Goal: Answer question/provide support

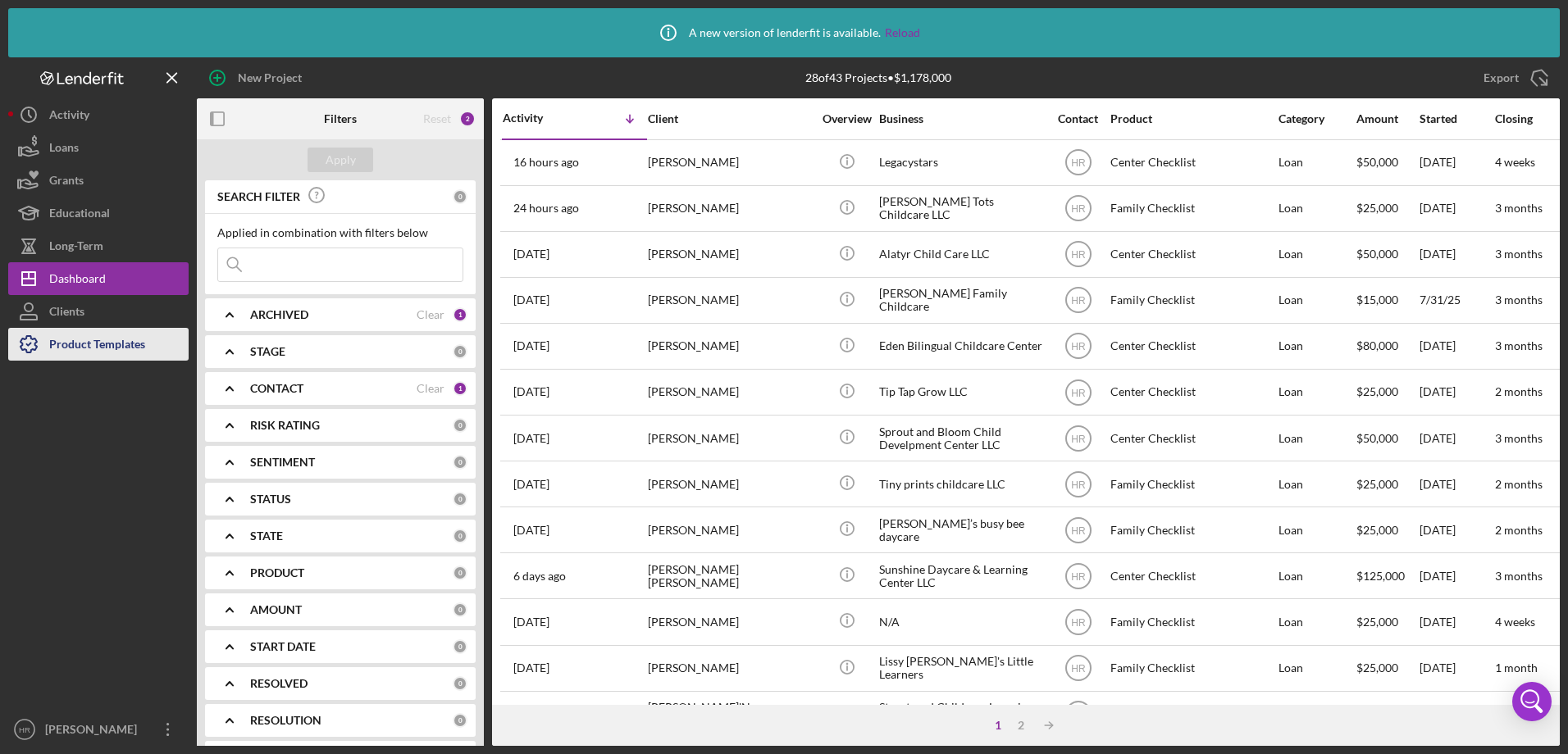
click at [113, 348] on div "Product Templates" at bounding box center [97, 346] width 96 height 37
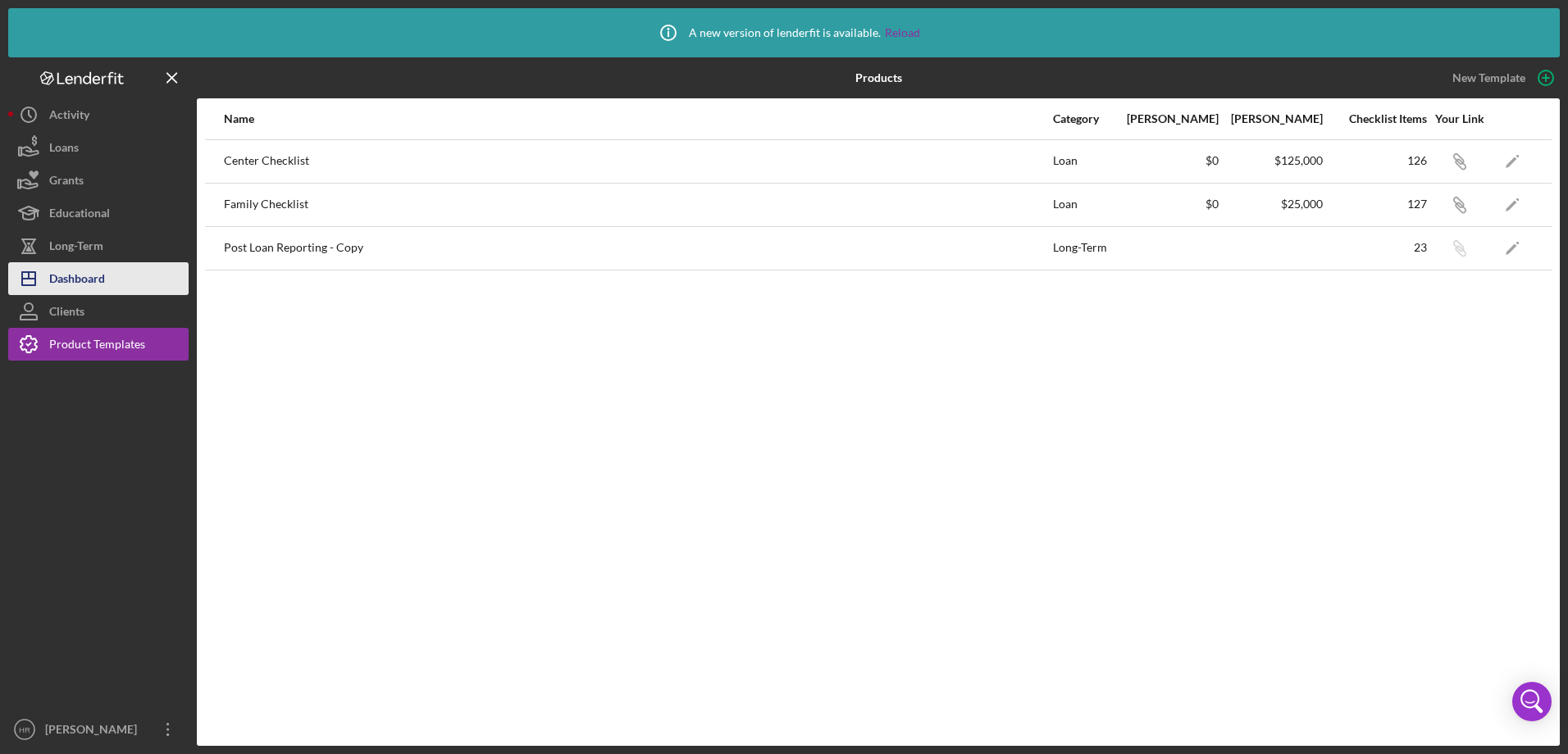
click at [104, 288] on div "Dashboard" at bounding box center [77, 280] width 56 height 37
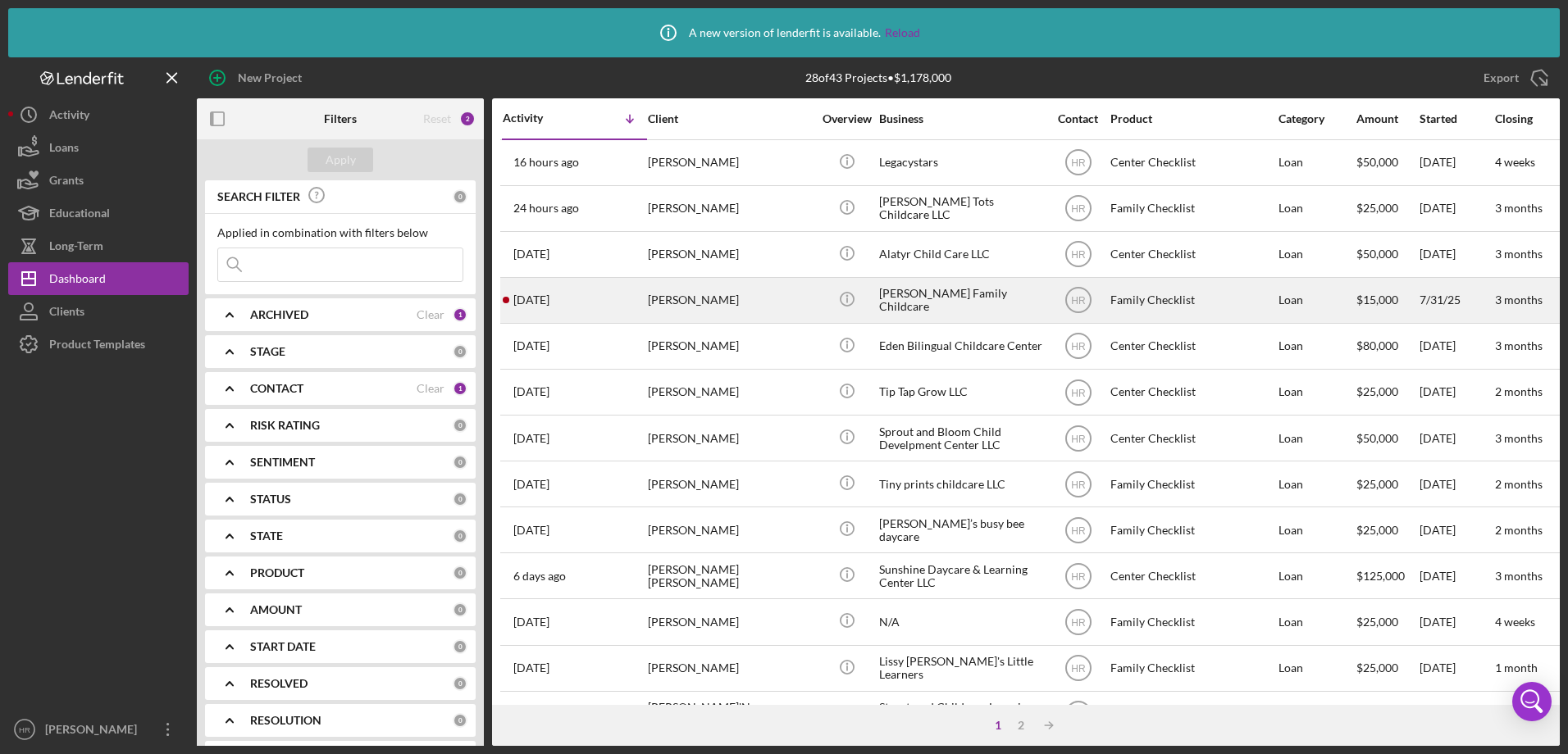
click at [728, 293] on div "[PERSON_NAME]" at bounding box center [729, 300] width 164 height 44
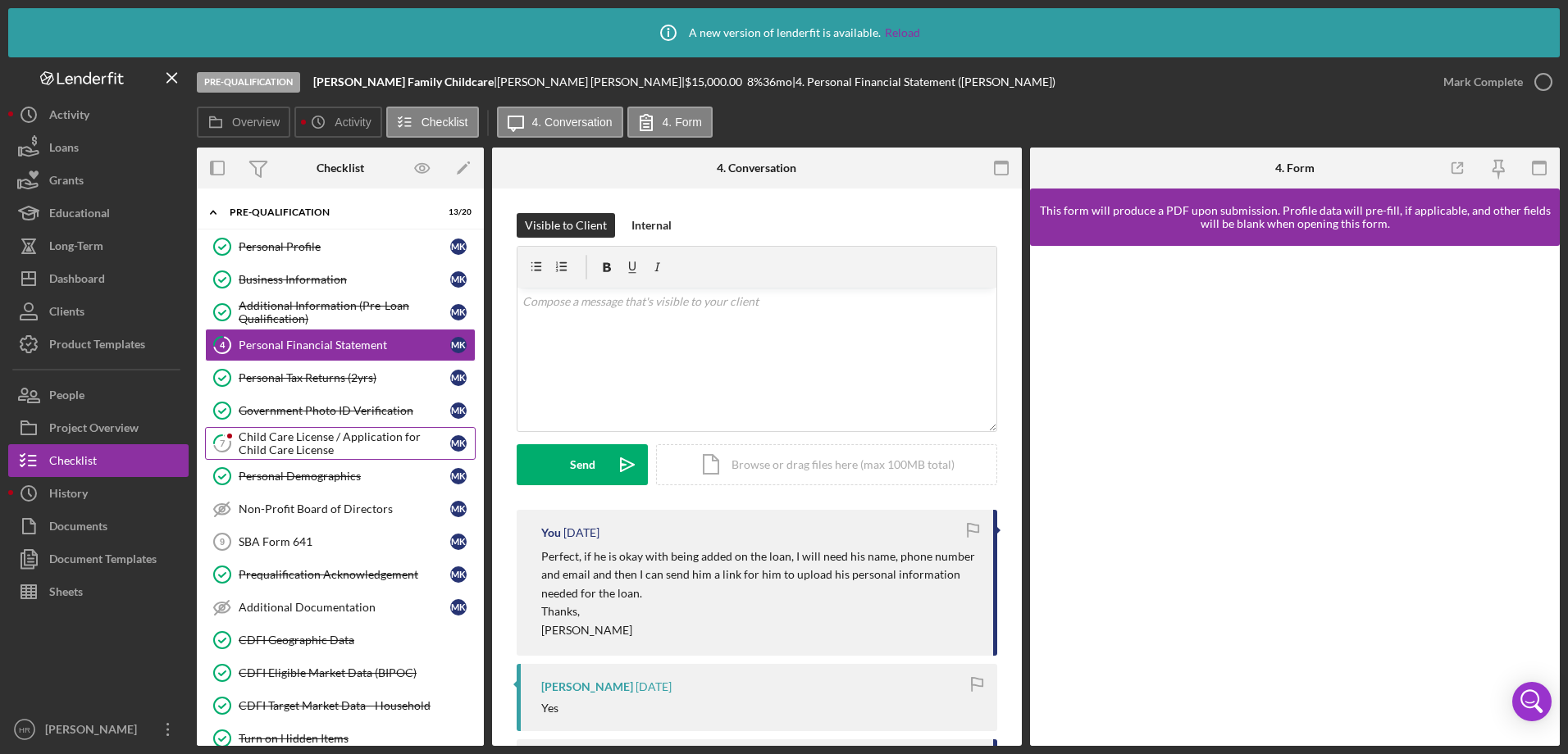
click at [251, 438] on div "Child Care License / Application for Child Care License" at bounding box center [344, 443] width 211 height 26
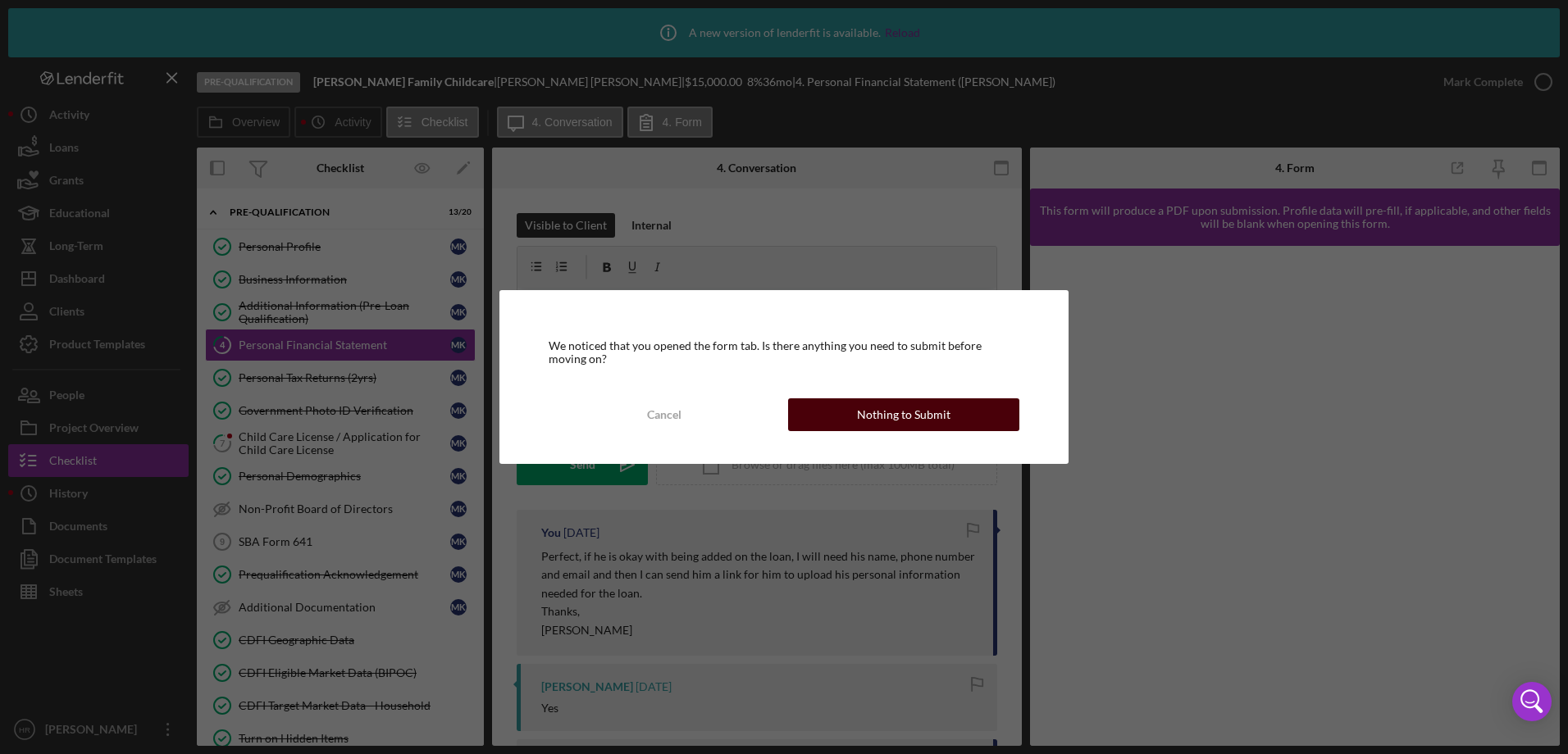
click at [867, 415] on div "Nothing to Submit" at bounding box center [903, 414] width 94 height 33
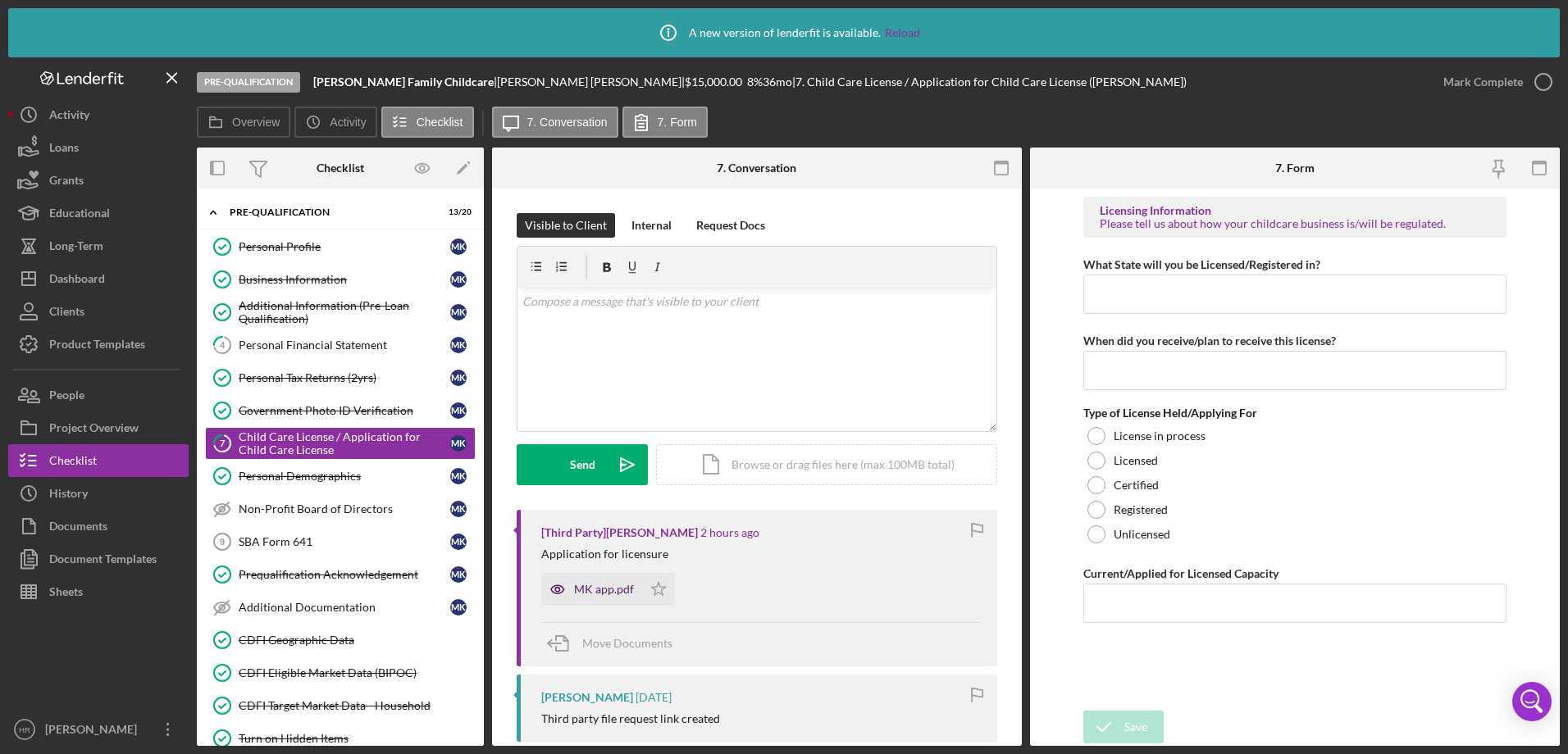
click at [607, 585] on div "MK app.pdf" at bounding box center [604, 590] width 60 height 13
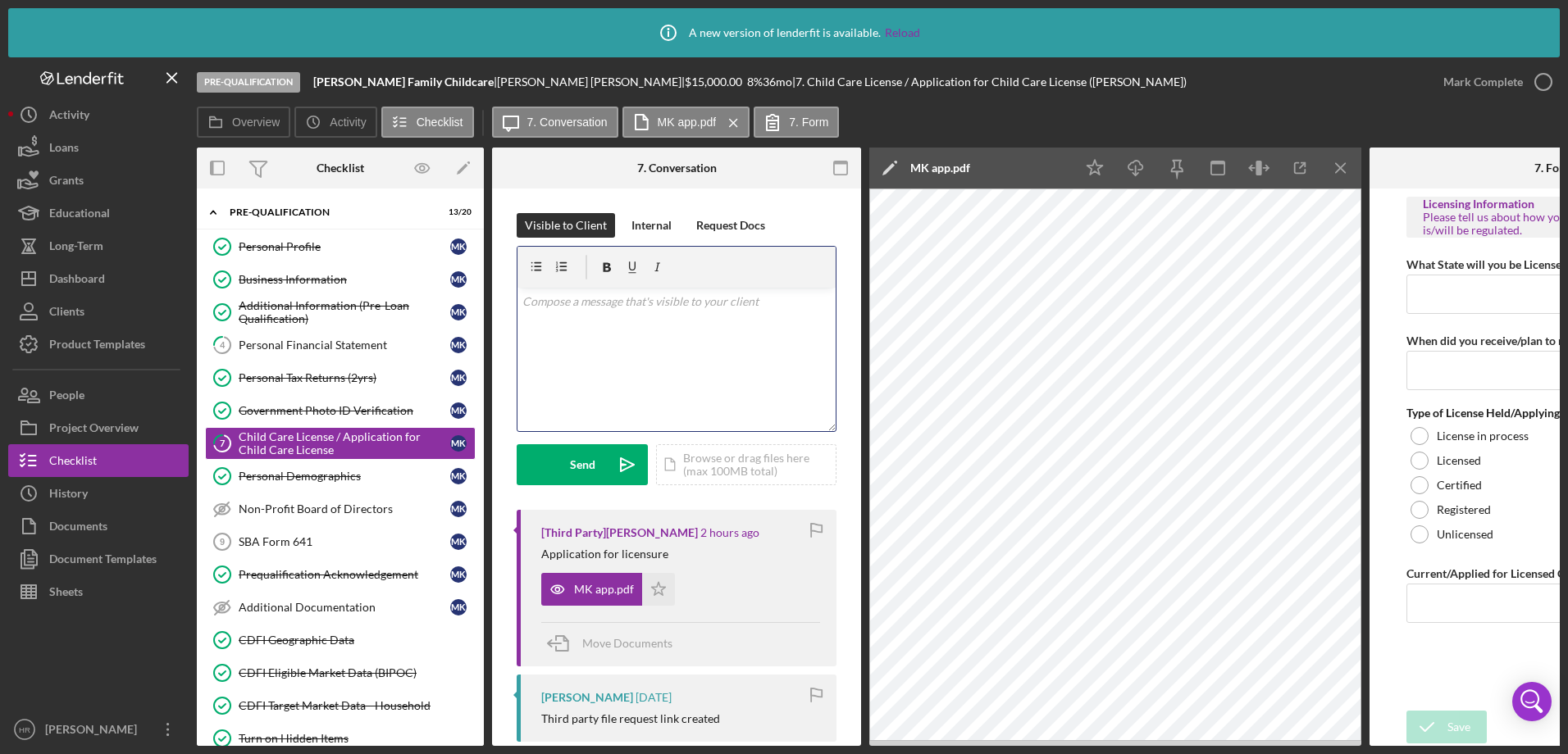
click at [616, 349] on div "v Color teal Color pink Remove color Add row above Add row below Add column bef…" at bounding box center [676, 359] width 318 height 143
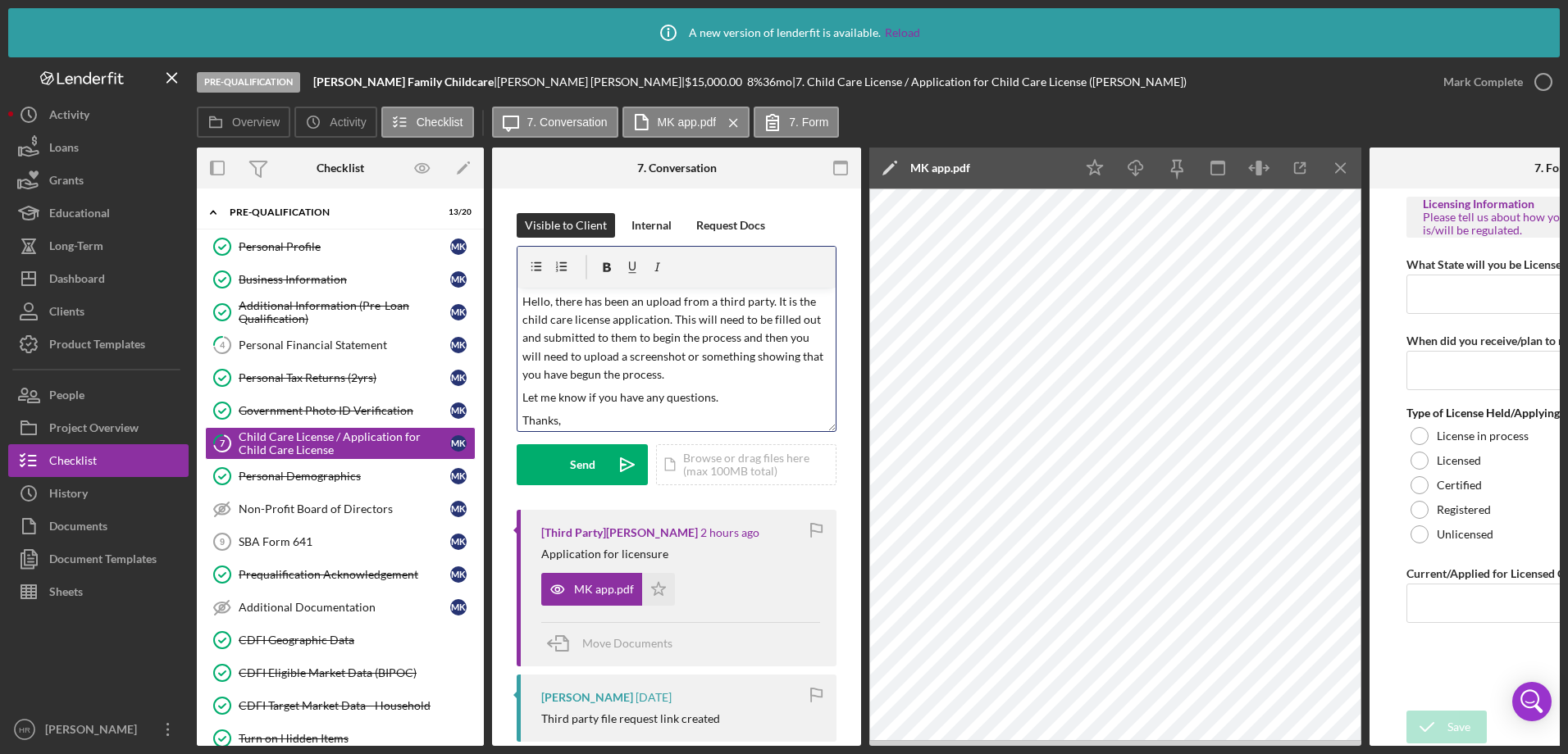
click at [739, 340] on p "Hello, there has been an upload from a third party. It is the child care licens…" at bounding box center [677, 339] width 309 height 92
click at [588, 372] on p "Hello, there has been an upload from a third party. It is the child care licens…" at bounding box center [677, 339] width 309 height 92
click at [566, 384] on p "Hello, there has been an upload from a third party. It is the child care licens…" at bounding box center [677, 339] width 309 height 92
click at [563, 462] on button "Send Icon/icon-invite-send" at bounding box center [582, 465] width 131 height 41
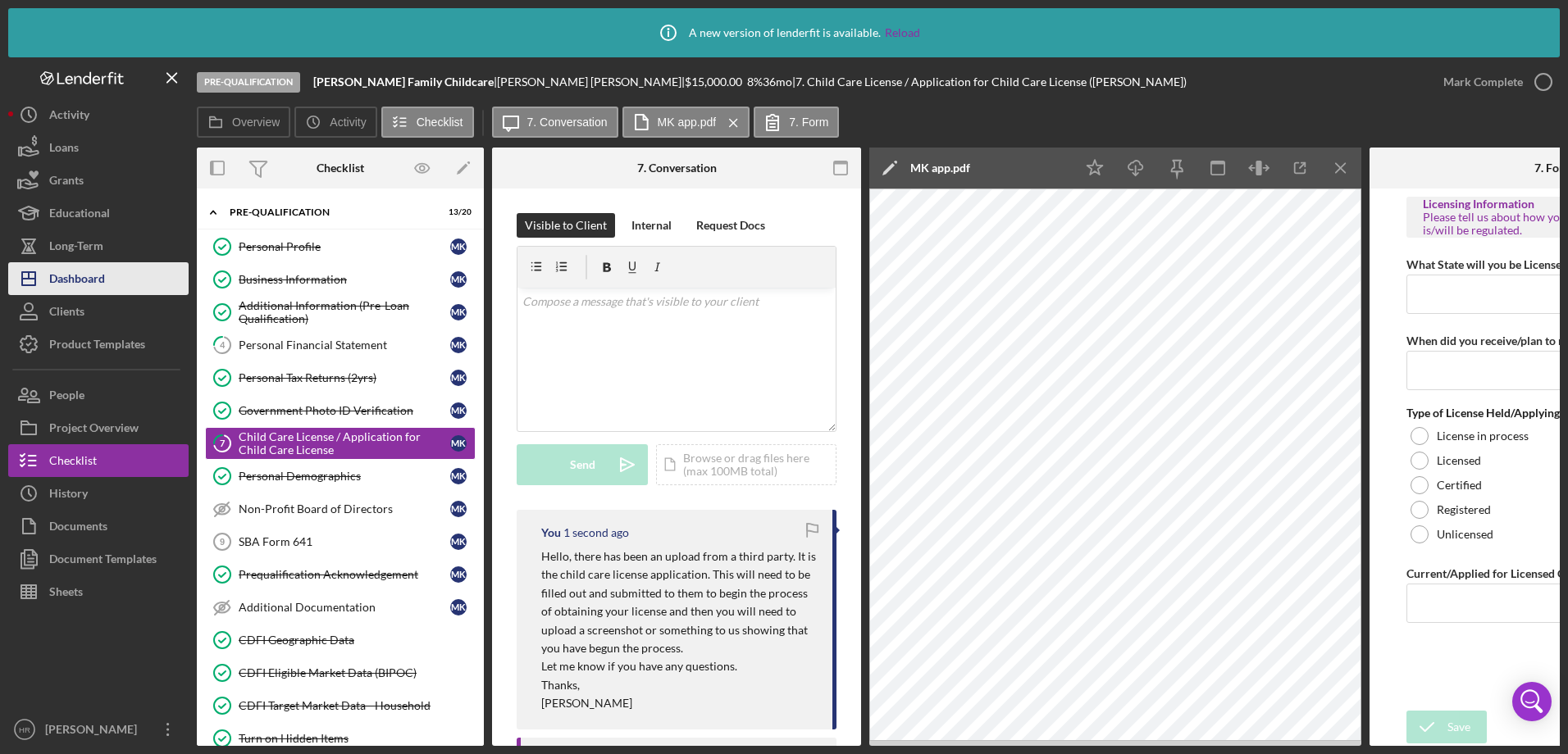
click at [86, 272] on div "Dashboard" at bounding box center [77, 280] width 56 height 37
